Goal: Information Seeking & Learning: Learn about a topic

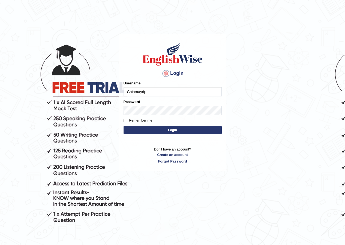
type input "Chinmaydp"
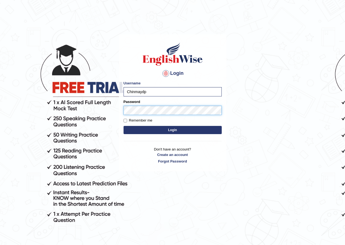
click at [123, 126] on button "Login" at bounding box center [172, 130] width 98 height 8
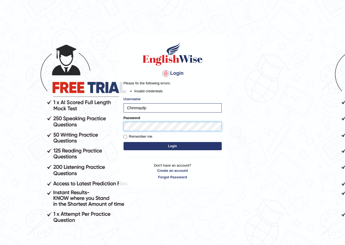
click at [111, 127] on body "Login Please fix the following errors: Invalid credentials Username Chinmaydp P…" at bounding box center [172, 139] width 345 height 245
click at [123, 142] on button "Login" at bounding box center [172, 146] width 98 height 8
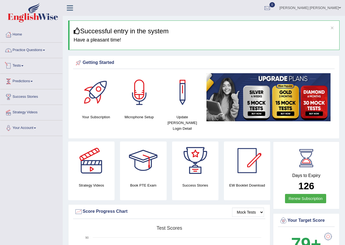
click at [33, 53] on link "Practice Questions" at bounding box center [31, 50] width 62 height 14
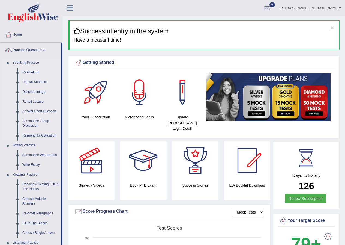
click at [36, 82] on link "Repeat Sentence" at bounding box center [40, 82] width 41 height 10
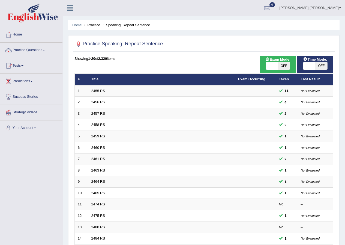
click at [98, 92] on link "2455 RS" at bounding box center [98, 91] width 14 height 4
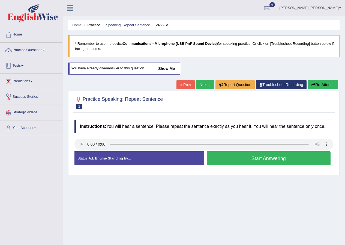
click at [44, 55] on link "Practice Questions" at bounding box center [31, 50] width 62 height 14
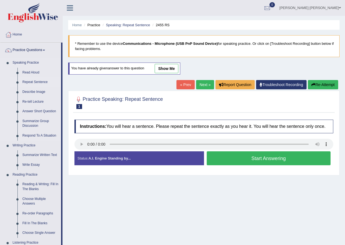
click at [41, 85] on link "Repeat Sentence" at bounding box center [40, 82] width 41 height 10
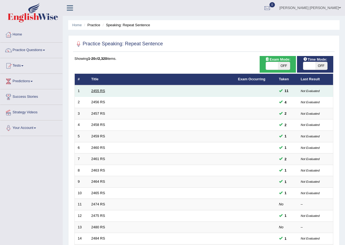
click at [99, 89] on link "2455 RS" at bounding box center [98, 91] width 14 height 4
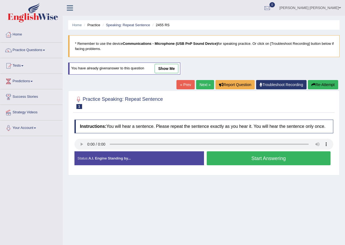
click at [238, 154] on button "Start Answering" at bounding box center [269, 158] width 124 height 14
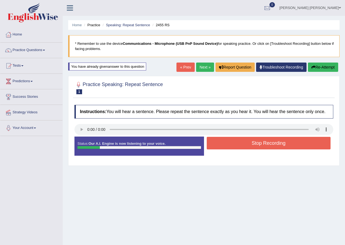
click at [240, 148] on button "Stop Recording" at bounding box center [269, 143] width 124 height 13
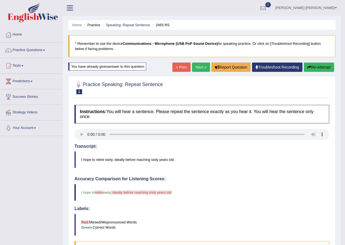
scroll to position [137, 0]
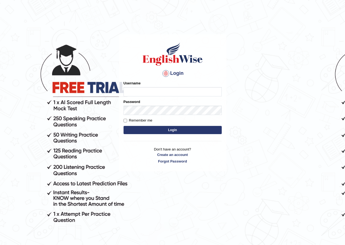
click at [141, 91] on input "Username" at bounding box center [172, 91] width 98 height 9
type input "sadiaislam"
click at [136, 130] on button "Login" at bounding box center [172, 130] width 98 height 8
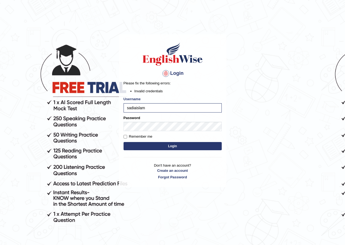
click at [139, 147] on button "Login" at bounding box center [172, 146] width 98 height 8
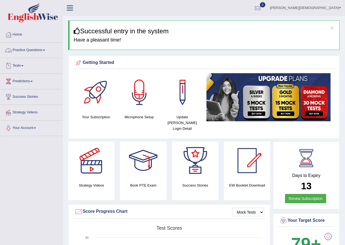
click at [41, 52] on link "Practice Questions" at bounding box center [31, 50] width 62 height 14
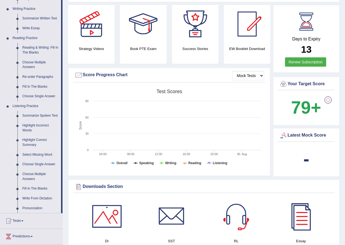
scroll to position [164, 0]
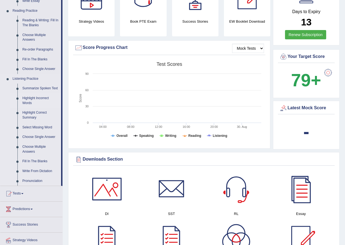
click at [34, 99] on link "Highlight Incorrect Words" at bounding box center [40, 100] width 41 height 14
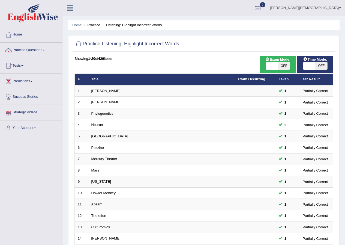
scroll to position [109, 0]
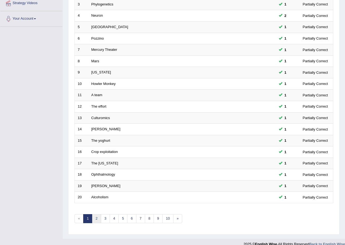
click at [97, 219] on link "2" at bounding box center [96, 218] width 9 height 9
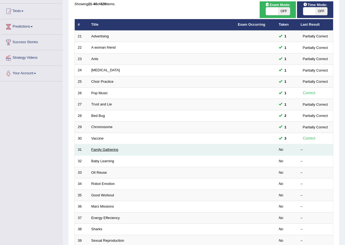
click at [111, 148] on link "Family Gathering" at bounding box center [104, 149] width 27 height 4
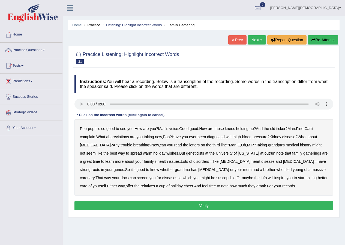
click at [167, 128] on b "Man's" at bounding box center [163, 128] width 10 height 4
click at [164, 129] on b "Man's" at bounding box center [163, 128] width 10 height 4
click at [123, 136] on b "abbreviations" at bounding box center [117, 136] width 23 height 4
click at [157, 201] on button "Verify" at bounding box center [203, 205] width 259 height 9
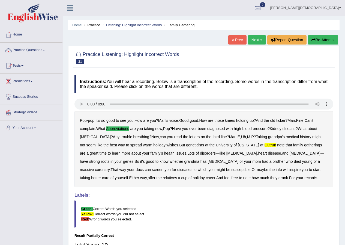
click at [252, 39] on link "Next »" at bounding box center [257, 39] width 18 height 9
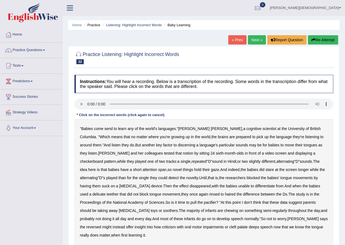
click at [108, 129] on b "send" at bounding box center [108, 128] width 8 height 4
click at [178, 146] on b "discerning" at bounding box center [186, 145] width 17 height 4
click at [178, 145] on b "discerning" at bounding box center [186, 145] width 17 height 4
click at [178, 146] on b "discerning" at bounding box center [186, 145] width 17 height 4
click at [276, 161] on b "alternating" at bounding box center [285, 161] width 18 height 4
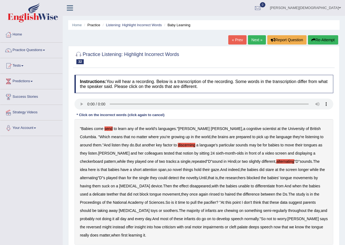
click at [276, 161] on b "alternating" at bounding box center [285, 161] width 18 height 4
click at [209, 194] on b "rinsed" at bounding box center [214, 194] width 10 height 4
click at [205, 209] on b "infants" at bounding box center [210, 210] width 11 height 4
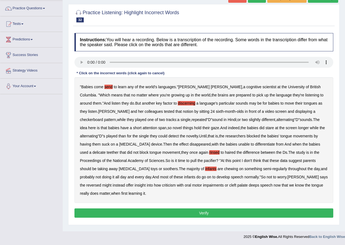
click at [175, 208] on button "Verify" at bounding box center [203, 212] width 259 height 9
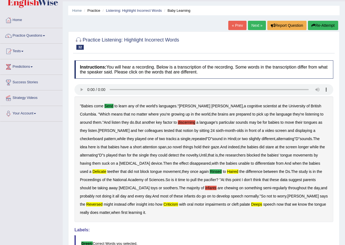
scroll to position [0, 0]
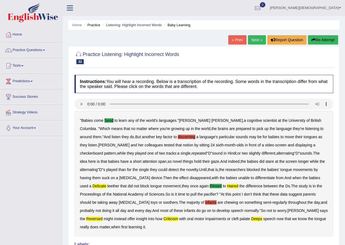
click at [238, 41] on link "« Prev" at bounding box center [237, 39] width 18 height 9
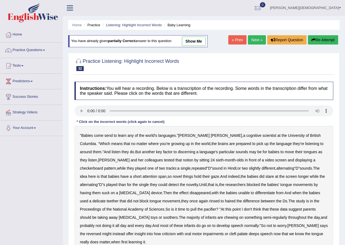
click at [106, 135] on b "send" at bounding box center [108, 135] width 8 height 4
click at [194, 43] on link "show me" at bounding box center [194, 41] width 24 height 9
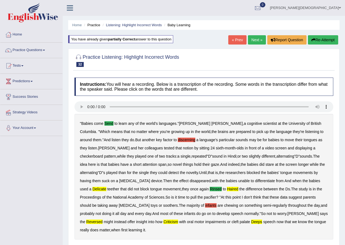
click at [236, 39] on link "« Prev" at bounding box center [237, 39] width 18 height 9
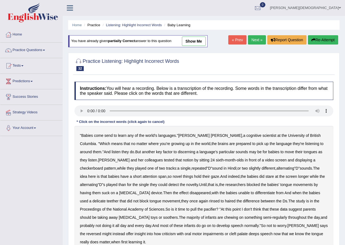
click at [108, 136] on b "send" at bounding box center [108, 135] width 8 height 4
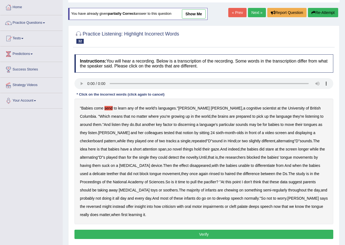
click at [209, 174] on b "rinsed" at bounding box center [214, 173] width 10 height 4
click at [225, 174] on b "haired" at bounding box center [230, 173] width 11 height 4
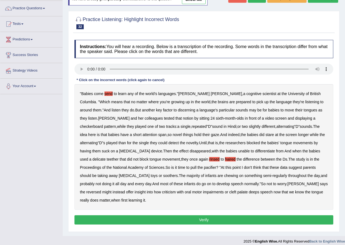
click at [101, 189] on b "reversed" at bounding box center [93, 191] width 15 height 4
click at [203, 192] on b "impairments" at bounding box center [213, 191] width 21 height 4
click at [218, 215] on button "Verify" at bounding box center [203, 219] width 259 height 9
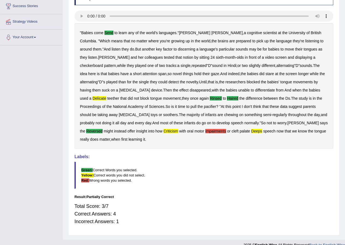
scroll to position [0, 0]
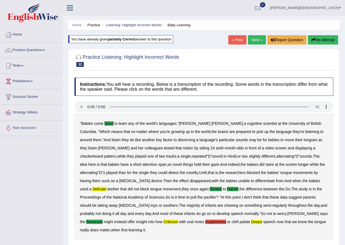
click at [254, 41] on link "Next »" at bounding box center [257, 39] width 18 height 9
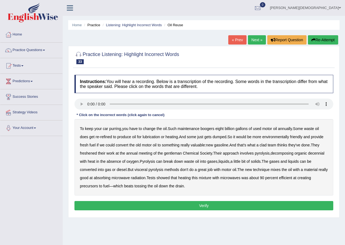
click at [207, 130] on b "boogers" at bounding box center [207, 128] width 14 height 4
click at [264, 145] on b "clad" at bounding box center [262, 145] width 7 height 4
click at [87, 154] on b "freshened" at bounding box center [88, 153] width 17 height 4
click at [316, 154] on b "decennial" at bounding box center [316, 153] width 16 height 4
click at [144, 170] on b "visceral" at bounding box center [140, 169] width 13 height 4
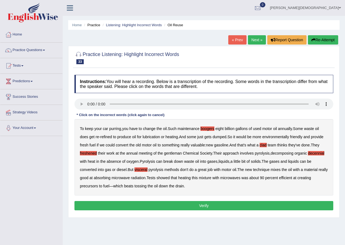
click at [190, 203] on button "Verify" at bounding box center [203, 205] width 259 height 9
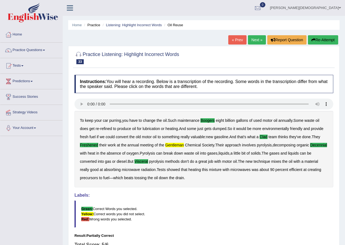
click at [254, 41] on link "Next »" at bounding box center [257, 39] width 18 height 9
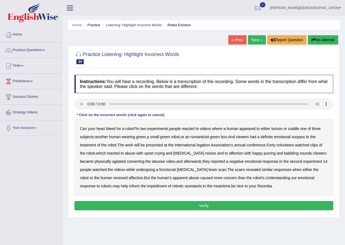
click at [251, 130] on b "appeared" at bounding box center [247, 128] width 16 height 4
click at [203, 136] on b "romanticist" at bounding box center [200, 136] width 19 height 4
click at [204, 145] on b "legation" at bounding box center [203, 145] width 13 height 4
click at [127, 160] on b "converting" at bounding box center [136, 161] width 18 height 4
click at [147, 185] on b "impediment" at bounding box center [157, 185] width 20 height 4
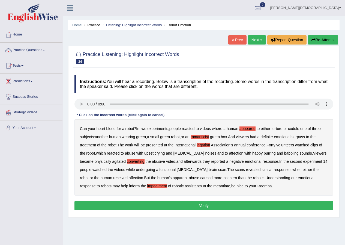
click at [212, 206] on button "Verify" at bounding box center [203, 205] width 259 height 9
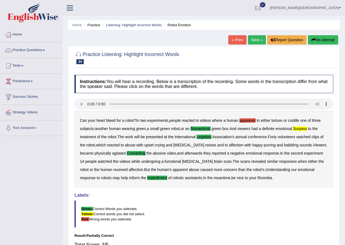
click at [258, 39] on link "Next »" at bounding box center [257, 39] width 18 height 9
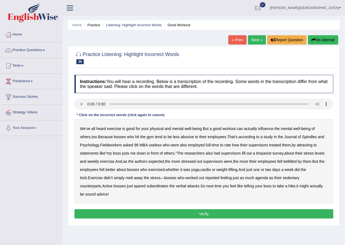
click at [314, 137] on b "Spindles" at bounding box center [309, 136] width 15 height 4
click at [111, 145] on b "Fieldworkers" at bounding box center [111, 145] width 22 height 4
click at [306, 146] on b "attracting" at bounding box center [305, 145] width 16 height 4
click at [253, 175] on div "We've all heard exercise is good for your physical and mental well - being . Bu…" at bounding box center [203, 161] width 259 height 84
click at [255, 179] on b "agenda" at bounding box center [261, 177] width 13 height 4
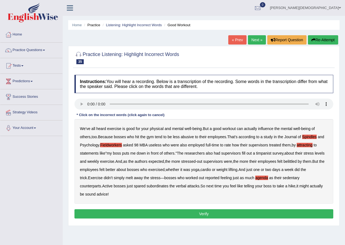
click at [244, 209] on button "Verify" at bounding box center [203, 213] width 259 height 9
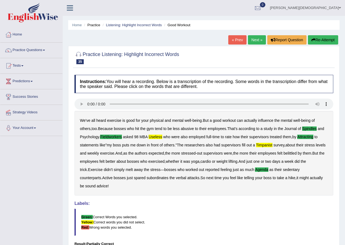
click at [251, 41] on link "Next »" at bounding box center [257, 39] width 18 height 9
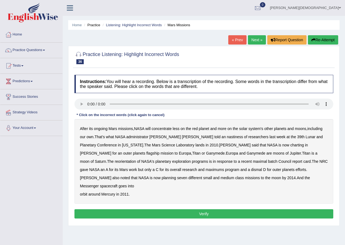
click at [82, 128] on b "After" at bounding box center [84, 128] width 8 height 4
click at [155, 209] on button "Verify" at bounding box center [203, 213] width 259 height 9
click at [164, 209] on button "Verify" at bounding box center [203, 213] width 259 height 9
click at [227, 136] on b "nastiness" at bounding box center [235, 136] width 16 height 4
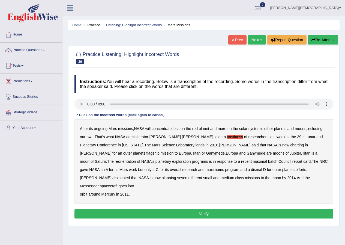
click at [290, 145] on b "charting" at bounding box center [297, 145] width 14 height 4
click at [253, 161] on b "maximal" at bounding box center [260, 161] width 14 height 4
click at [268, 162] on b "batch" at bounding box center [272, 161] width 9 height 4
click at [169, 167] on b "its" at bounding box center [167, 169] width 4 height 4
click at [206, 168] on b "maximums" at bounding box center [215, 169] width 19 height 4
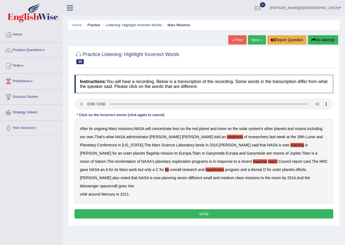
click at [83, 192] on b "orbit" at bounding box center [83, 194] width 7 height 4
click at [160, 209] on button "Verify" at bounding box center [203, 213] width 259 height 9
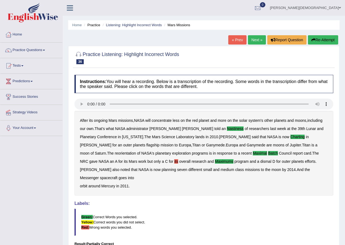
click at [254, 39] on link "Next »" at bounding box center [257, 39] width 18 height 9
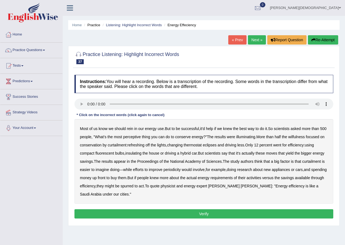
click at [141, 137] on b "perceptive" at bounding box center [132, 136] width 18 height 4
click at [308, 139] on div "Most of us know we should rein in our energy use . But to be successful , it'd …" at bounding box center [203, 161] width 259 height 84
click at [305, 137] on b "wilfulness" at bounding box center [296, 136] width 17 height 4
click at [144, 145] on b "refreshing" at bounding box center [135, 145] width 17 height 4
click at [216, 145] on b "eclipses" at bounding box center [210, 145] width 14 height 4
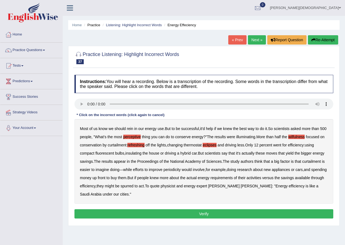
click at [90, 170] on b "easier" at bounding box center [85, 169] width 10 height 4
click at [180, 170] on b "periodicity" at bounding box center [171, 169] width 17 height 4
click at [192, 210] on button "Verify" at bounding box center [203, 213] width 259 height 9
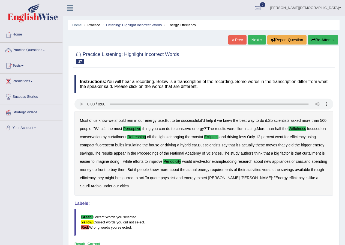
click at [257, 39] on link "Next »" at bounding box center [257, 39] width 18 height 9
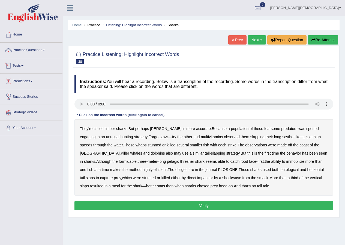
click at [37, 50] on link "Practice Questions" at bounding box center [31, 50] width 62 height 14
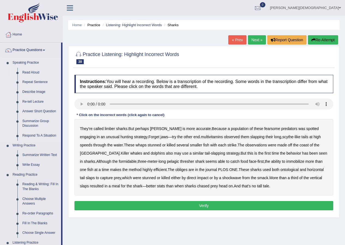
click at [31, 73] on link "Read Aloud" at bounding box center [40, 73] width 41 height 10
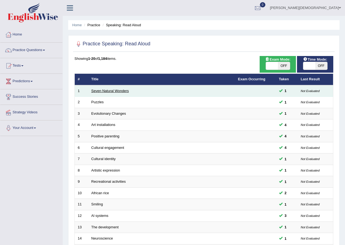
scroll to position [109, 0]
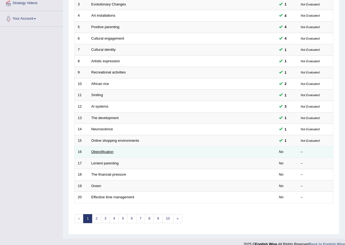
click at [101, 152] on link "Objectification" at bounding box center [102, 151] width 22 height 4
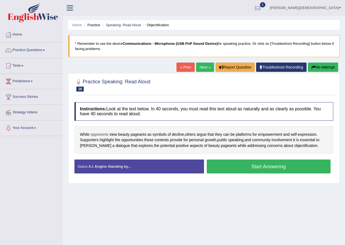
click at [98, 136] on span "opponents" at bounding box center [99, 134] width 18 height 6
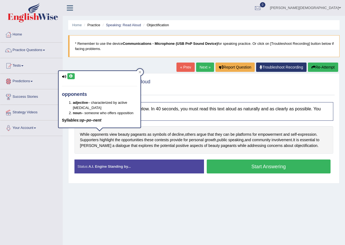
click at [70, 75] on icon at bounding box center [71, 75] width 4 height 3
click at [141, 71] on icon at bounding box center [139, 72] width 3 height 3
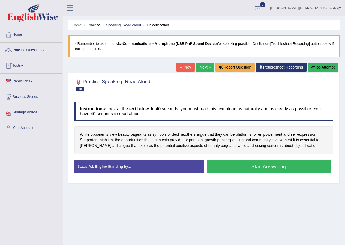
click at [43, 50] on link "Practice Questions" at bounding box center [31, 50] width 62 height 14
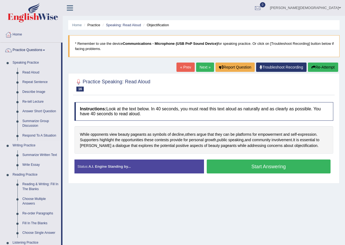
scroll to position [55, 0]
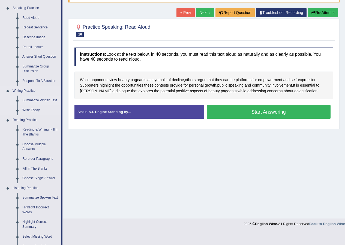
click at [33, 100] on link "Summarize Written Text" at bounding box center [40, 100] width 41 height 10
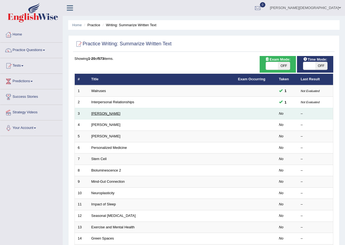
click at [107, 114] on link "[PERSON_NAME]" at bounding box center [105, 113] width 29 height 4
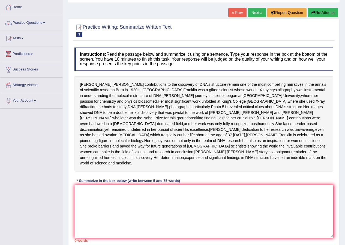
scroll to position [55, 0]
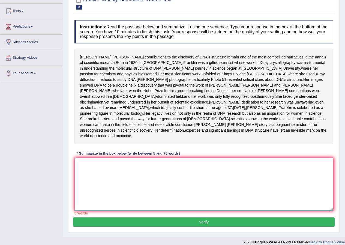
click at [119, 210] on textarea at bounding box center [203, 183] width 259 height 53
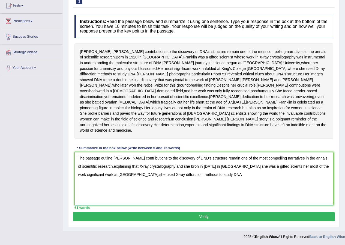
scroll to position [82, 0]
click at [270, 166] on textarea "The passage outline Rosaline Frankin's contributions to the discovery of DND's …" at bounding box center [203, 178] width 259 height 53
click at [273, 166] on textarea "The passage outline Rosaline Frankin's contributions to the discovery of DND's …" at bounding box center [203, 178] width 259 height 53
click at [276, 174] on textarea "The passage outline Rosaline Frankin's contributions to the discovery of DND's …" at bounding box center [203, 178] width 259 height 53
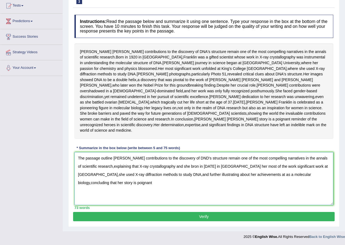
click at [328, 158] on textarea "The passage outline Rosaline Frankin's contributions to the discovery of DND's …" at bounding box center [203, 178] width 259 height 53
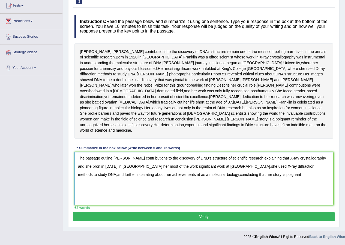
click at [243, 174] on textarea "The passage outline Rosaline Frankin's contributions to the discovery of DND's …" at bounding box center [203, 178] width 259 height 53
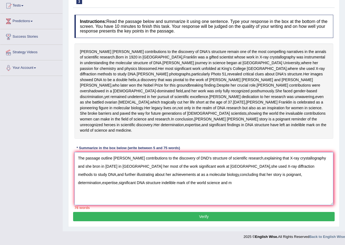
click at [111, 182] on textarea "The passage outline Rosaline Frankin's contributions to the discovery of DND's …" at bounding box center [203, 178] width 259 height 53
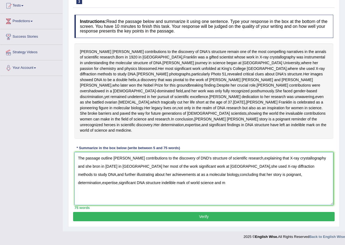
click at [142, 181] on textarea "The passage outline Rosaline Frankin's contributions to the discovery of DND's …" at bounding box center [203, 178] width 259 height 53
type textarea "The passage outline Rosaline Frankin's contributions to the discovery of DND's …"
click at [196, 215] on button "Verify" at bounding box center [203, 216] width 261 height 9
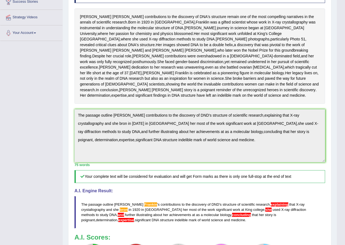
scroll to position [0, 0]
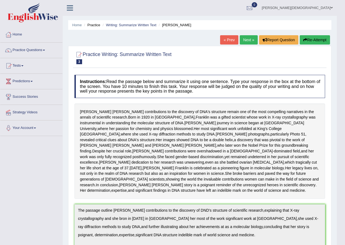
click at [243, 40] on link "Next »" at bounding box center [249, 39] width 18 height 9
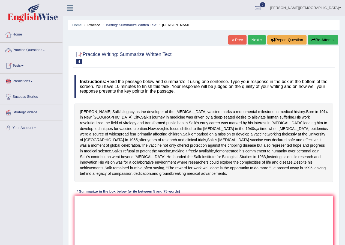
click at [33, 51] on link "Practice Questions" at bounding box center [31, 50] width 62 height 14
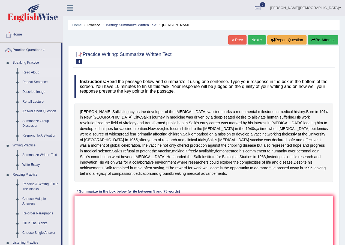
click at [34, 72] on link "Read Aloud" at bounding box center [40, 73] width 41 height 10
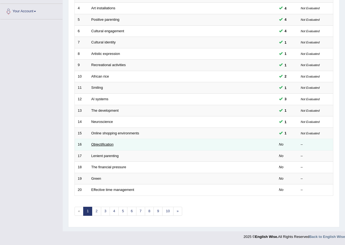
click at [102, 144] on link "Objectification" at bounding box center [102, 144] width 22 height 4
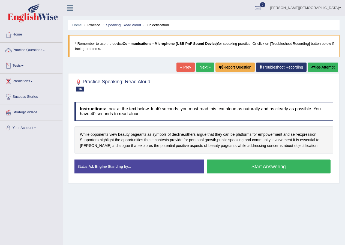
click at [40, 49] on link "Practice Questions" at bounding box center [31, 50] width 62 height 14
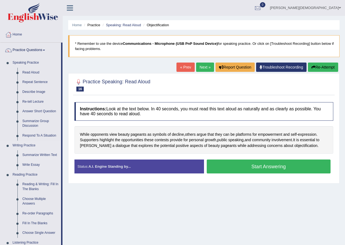
click at [35, 153] on link "Summarize Written Text" at bounding box center [40, 155] width 41 height 10
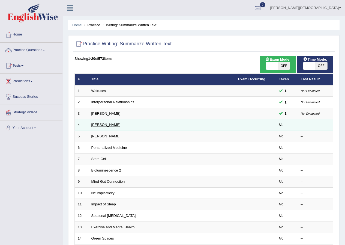
click at [99, 125] on link "[PERSON_NAME]" at bounding box center [105, 124] width 29 height 4
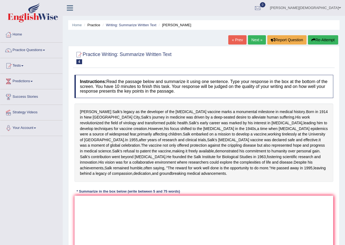
click at [336, 9] on link "Sadia Islam" at bounding box center [305, 7] width 79 height 14
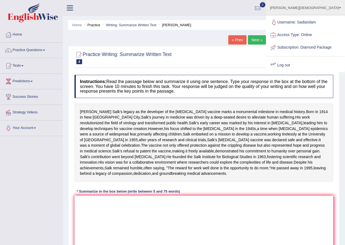
click at [300, 69] on link "Log out" at bounding box center [305, 65] width 78 height 13
